Goal: Information Seeking & Learning: Learn about a topic

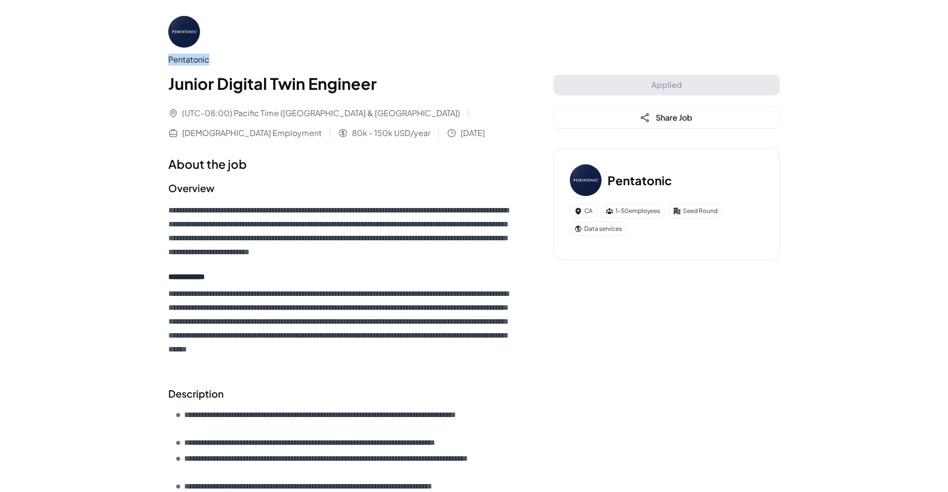
drag, startPoint x: 212, startPoint y: 59, endPoint x: 170, endPoint y: 60, distance: 42.2
click at [170, 60] on div "Pentatonic" at bounding box center [340, 60] width 345 height 12
drag, startPoint x: 178, startPoint y: 60, endPoint x: 205, endPoint y: 65, distance: 27.8
click at [205, 65] on div "Pentatonic" at bounding box center [340, 60] width 345 height 12
click at [200, 60] on div "Pentatonic" at bounding box center [340, 60] width 345 height 12
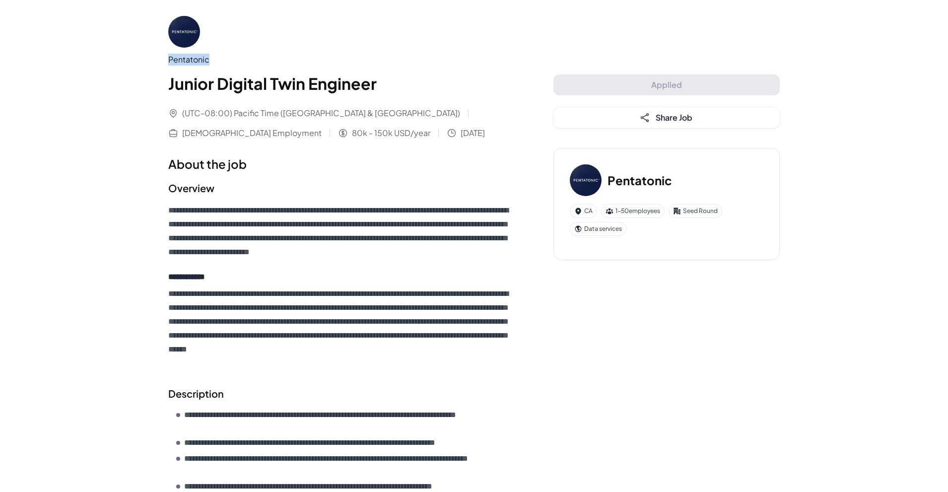
click at [200, 60] on div "Pentatonic" at bounding box center [340, 60] width 345 height 12
copy div "Pentatonic"
